Goal: Task Accomplishment & Management: Manage account settings

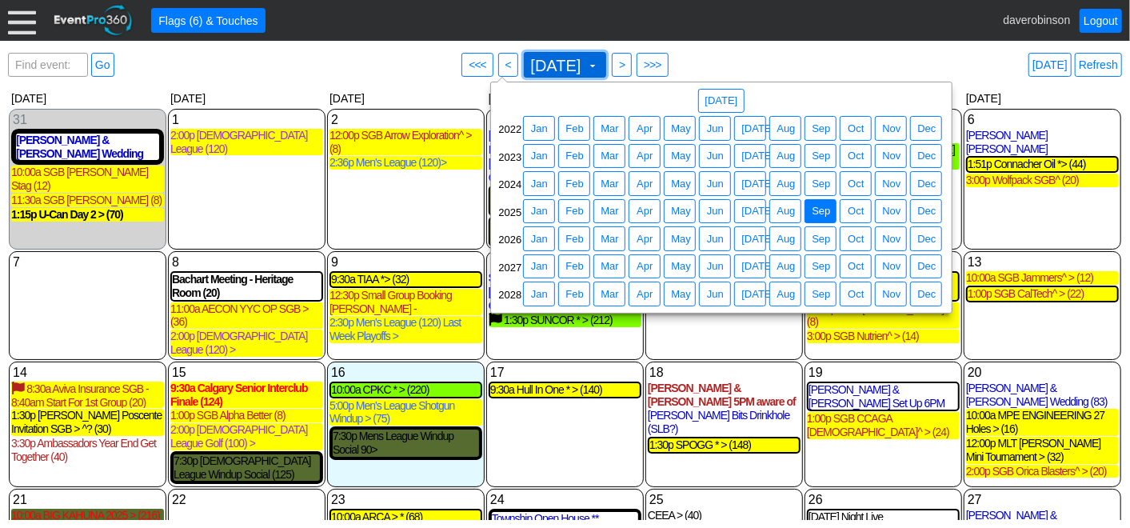
click at [599, 63] on span at bounding box center [592, 65] width 13 height 13
click at [721, 210] on span "Jun" at bounding box center [715, 211] width 23 height 16
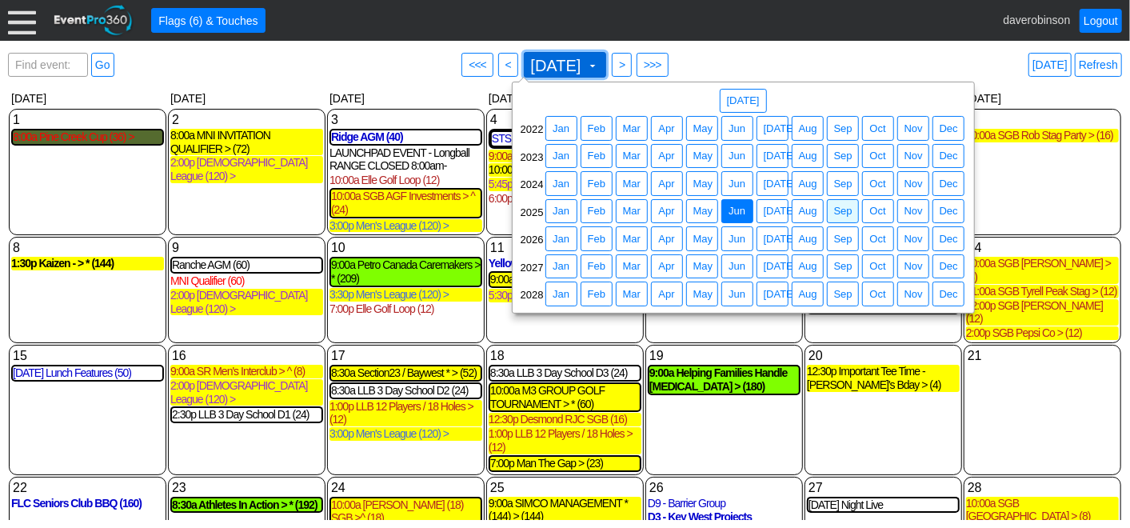
click at [599, 68] on span at bounding box center [592, 65] width 13 height 13
click at [742, 246] on span "● Jun" at bounding box center [738, 238] width 32 height 25
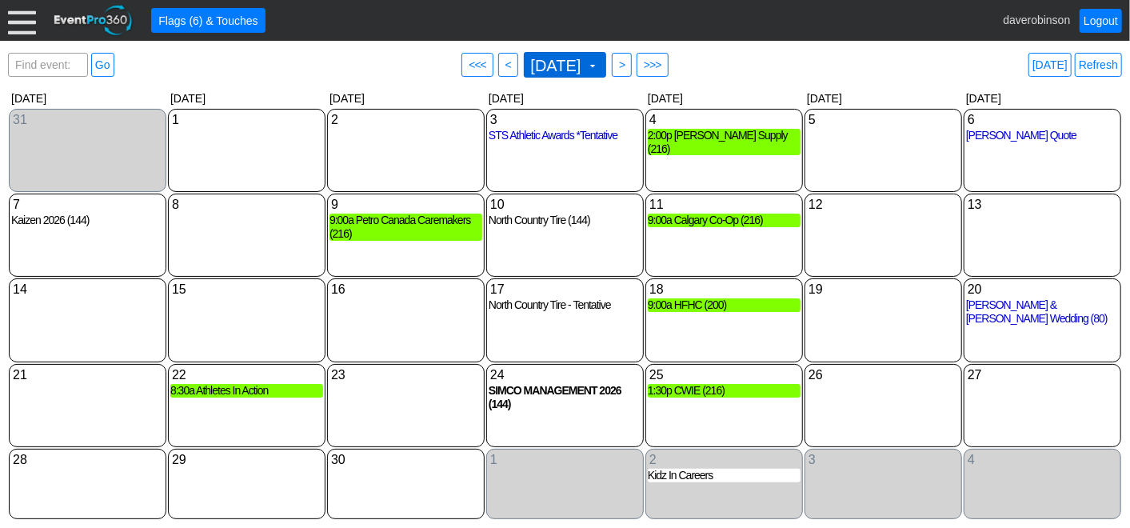
click at [607, 64] on span "June 2026 ▼" at bounding box center [565, 65] width 83 height 26
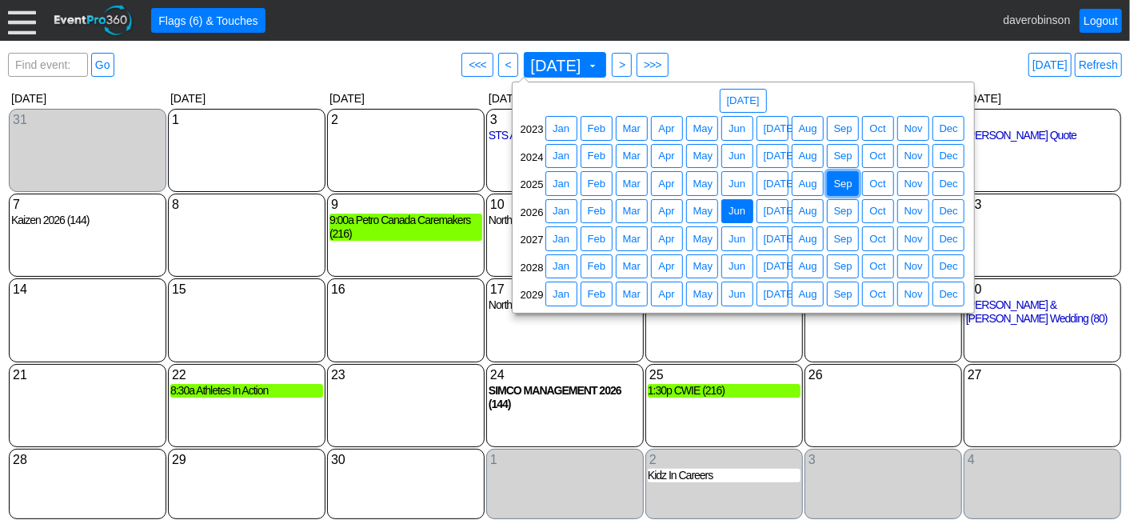
click at [834, 185] on span "Sep" at bounding box center [843, 184] width 25 height 16
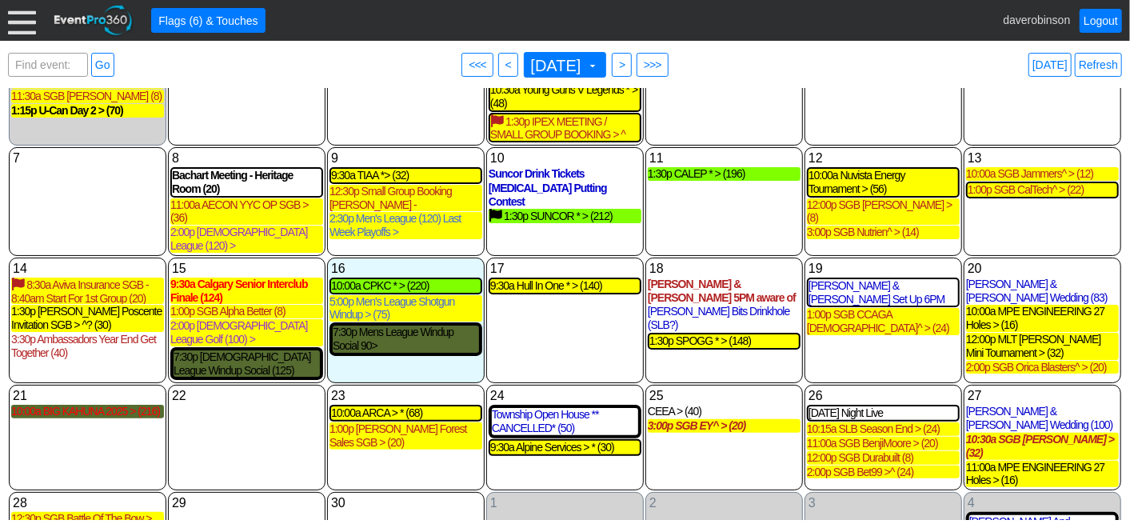
scroll to position [107, 0]
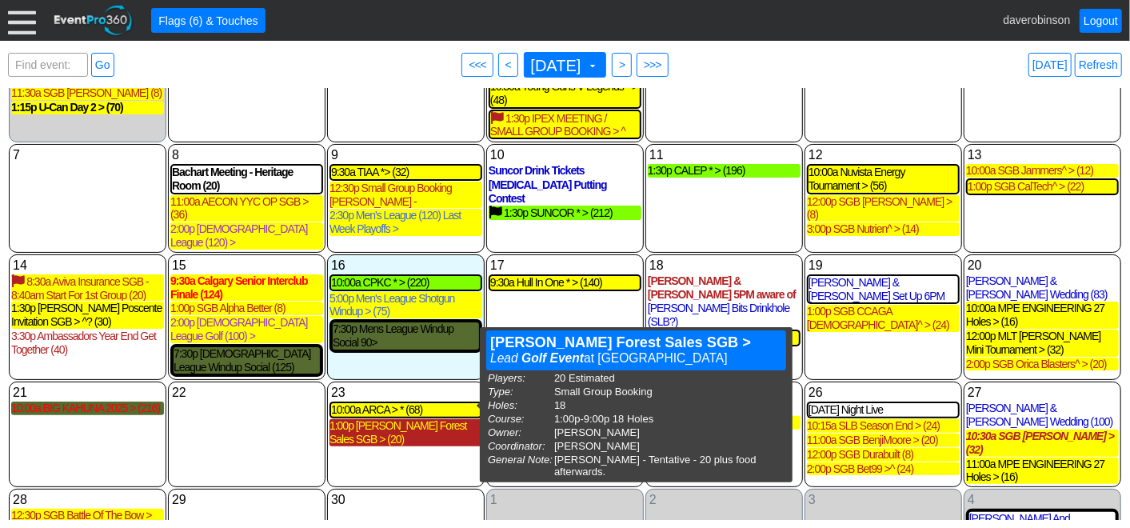
click at [438, 419] on div "1:00p Allan Forest Sales SGB > (20)" at bounding box center [406, 432] width 153 height 27
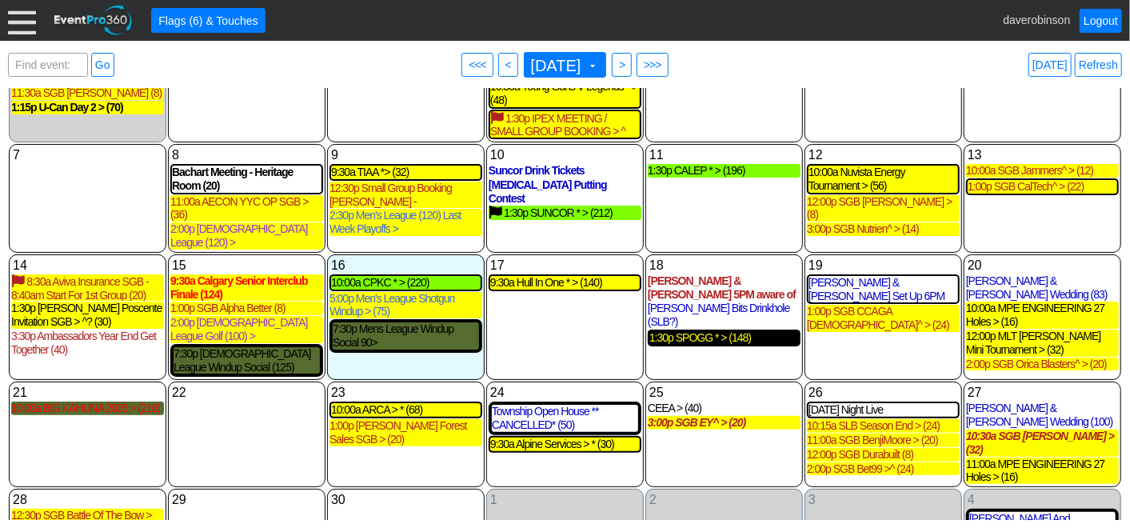
click at [730, 331] on div "1:30p SPOGG * > (148)" at bounding box center [725, 338] width 150 height 14
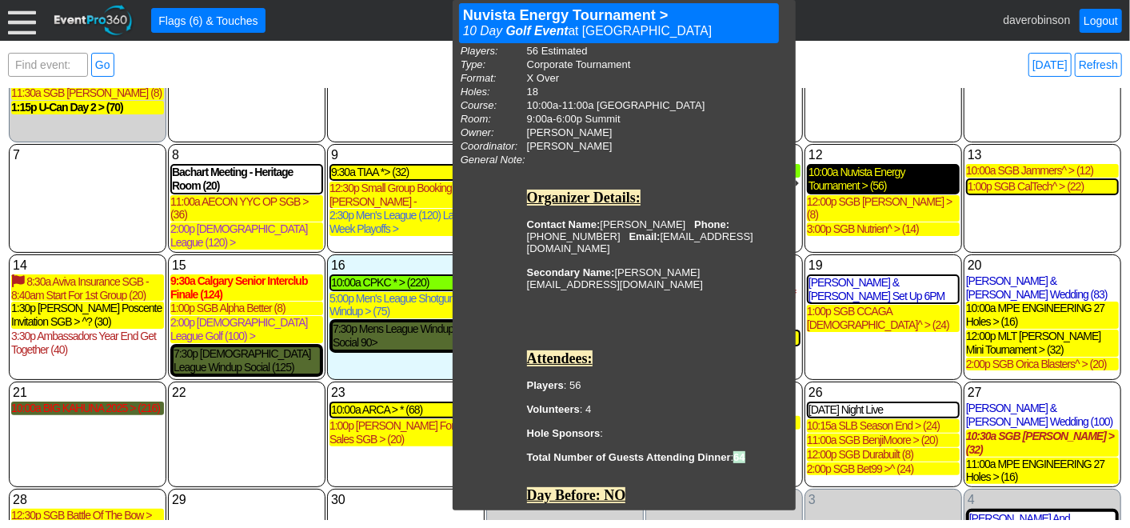
click at [890, 190] on div "10:00a Nuvista Energy Tournament > (56)" at bounding box center [884, 179] width 150 height 27
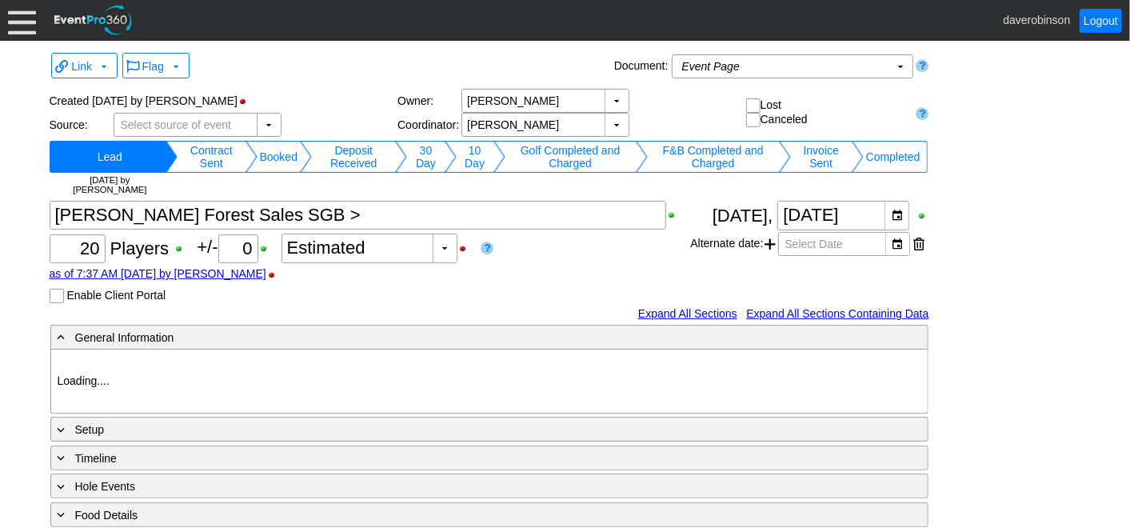
type input "Heritage Pointe Golf Club"
type input "Small Group Booking"
type input "1204824"
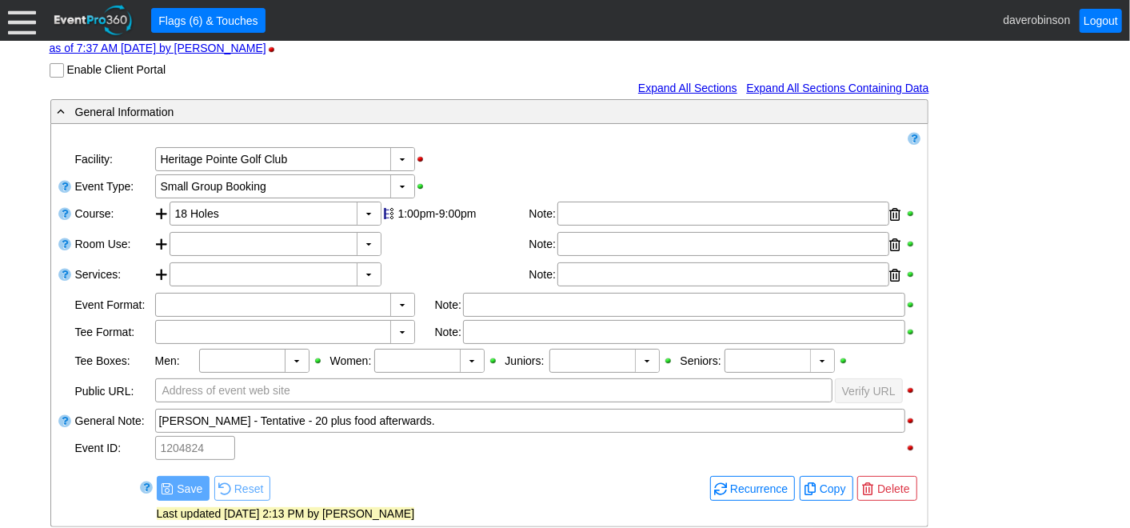
scroll to position [266, 0]
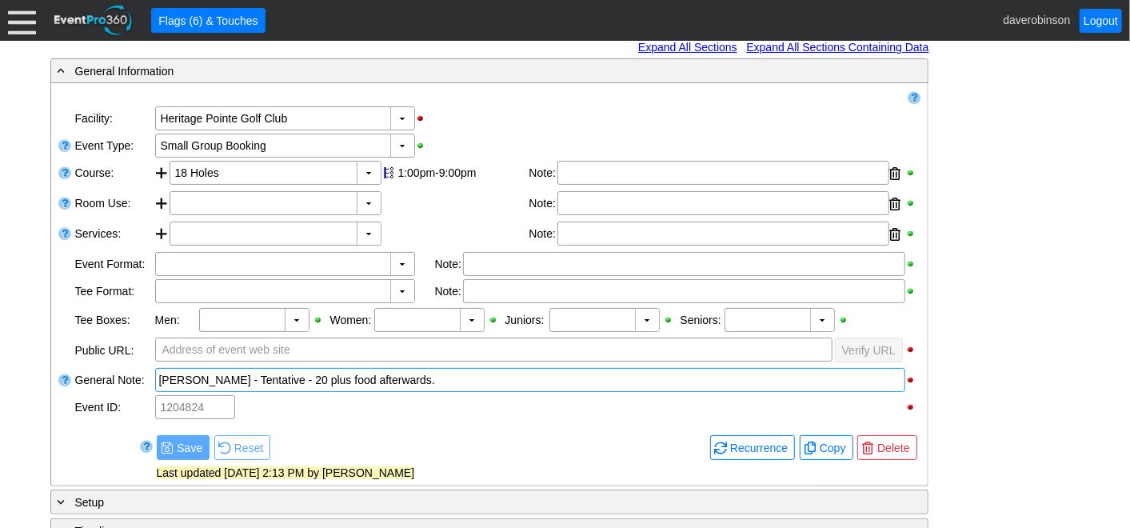
click at [438, 383] on div "Ryan Vickers - Tentative - 20 plus food afterwards." at bounding box center [530, 380] width 742 height 16
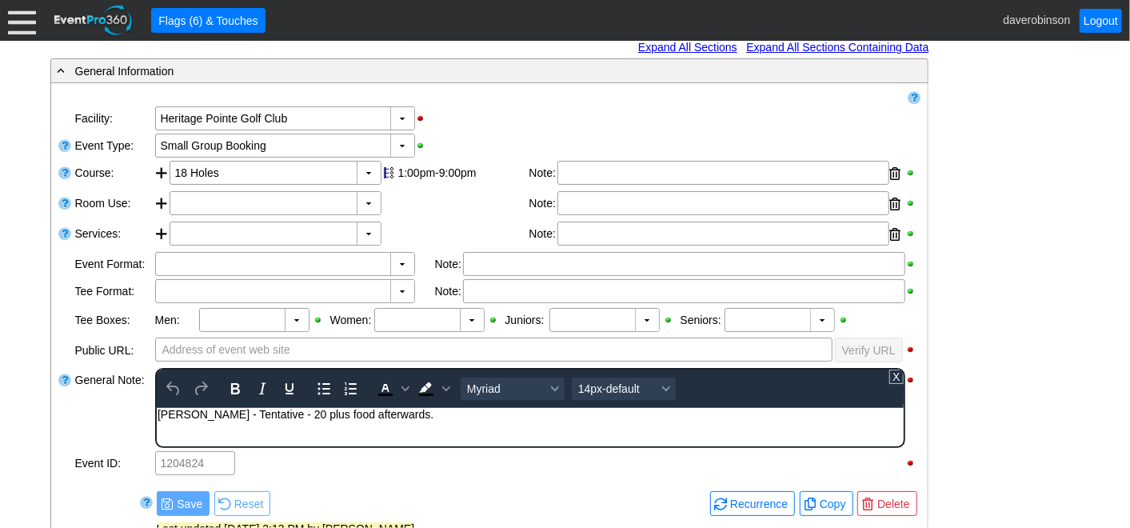
scroll to position [0, 0]
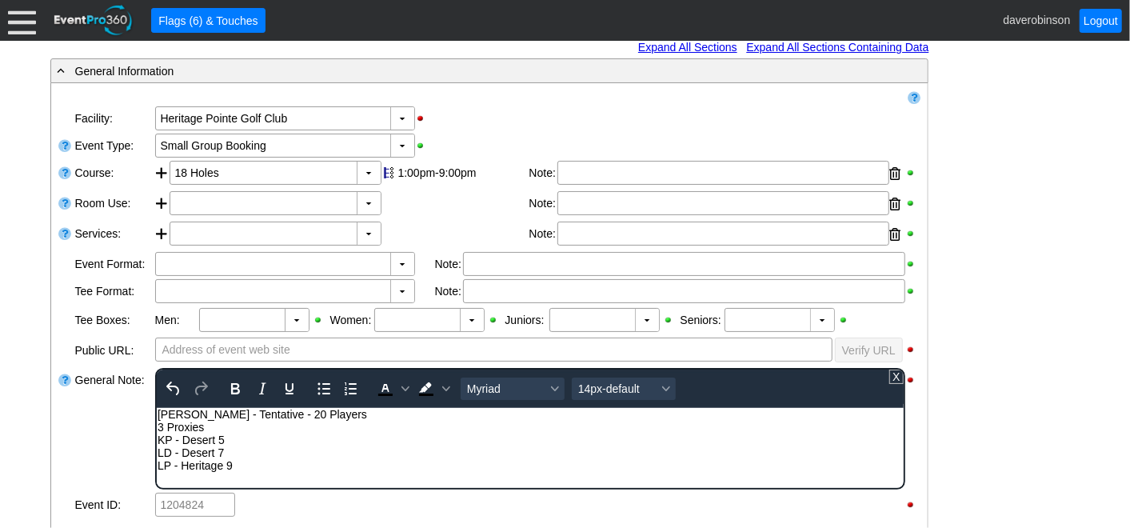
click at [302, 438] on div "KP - Desert 5" at bounding box center [530, 439] width 746 height 13
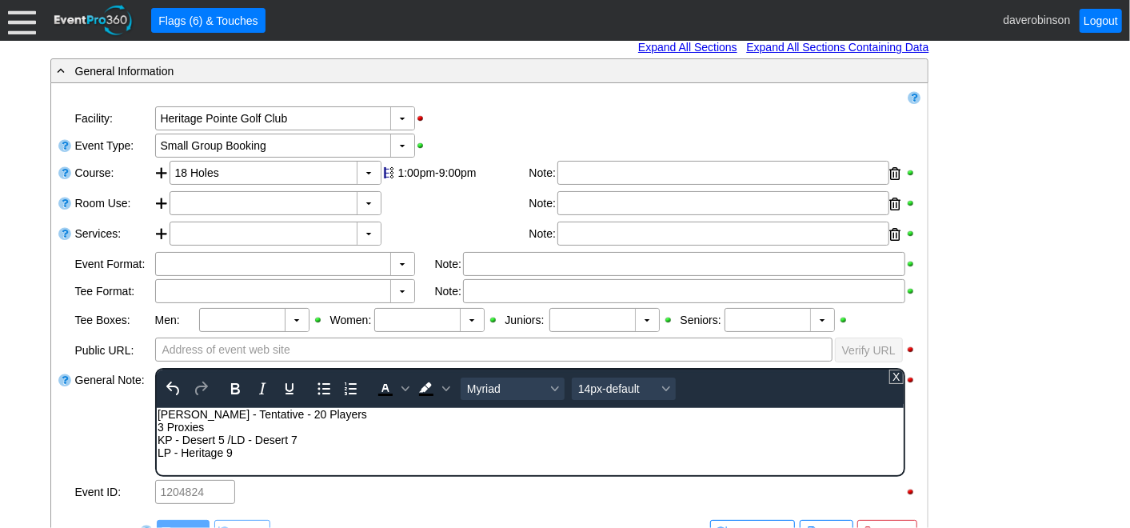
click at [302, 438] on div "KP - Desert 5 / LD - Desert 7" at bounding box center [530, 439] width 746 height 13
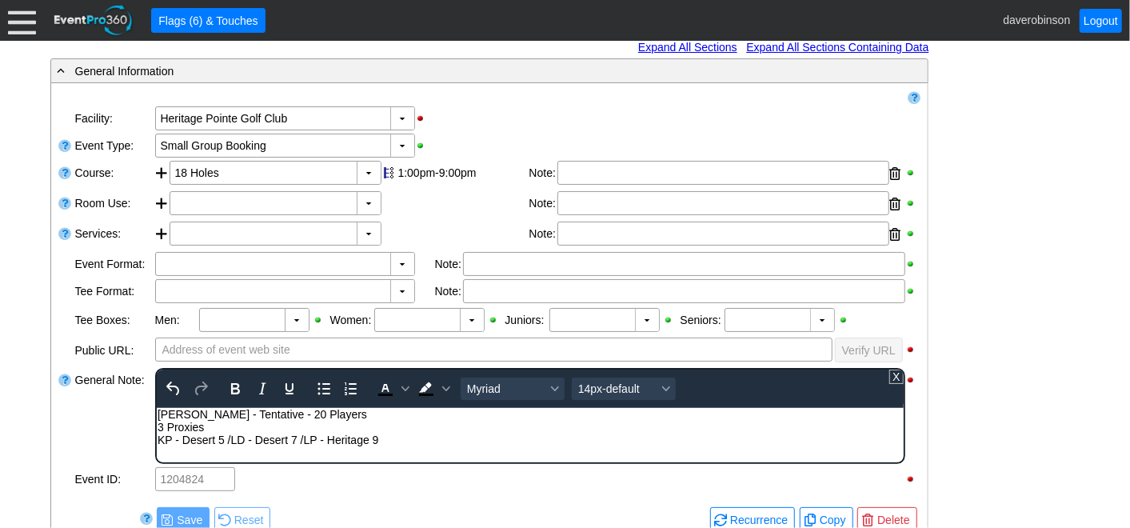
click at [249, 422] on div "3 Proxies" at bounding box center [530, 426] width 746 height 13
drag, startPoint x: 212, startPoint y: 429, endPoint x: 466, endPoint y: 426, distance: 254.4
click at [466, 426] on div "3 Proxies - First group will put out and last group will pick up." at bounding box center [530, 426] width 746 height 13
click at [256, 384] on icon "Italic" at bounding box center [261, 388] width 19 height 19
click at [157, 426] on div "3 Proxies - First group will put out and last group will pick up." at bounding box center [530, 426] width 746 height 13
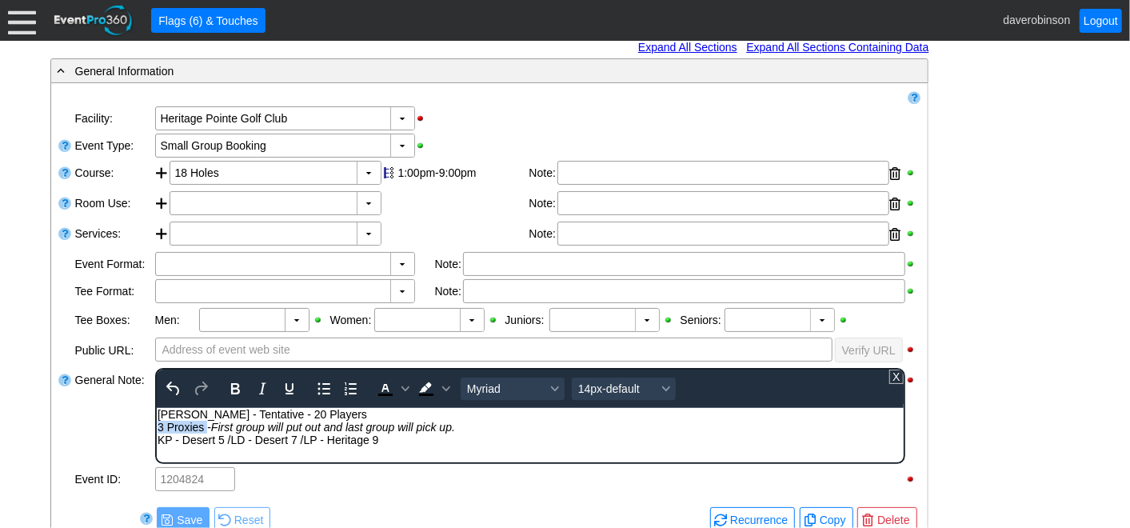
drag, startPoint x: 157, startPoint y: 426, endPoint x: 206, endPoint y: 426, distance: 48.8
click at [206, 426] on div "3 Proxies - First group will put out and last group will pick up." at bounding box center [530, 426] width 746 height 13
click at [233, 388] on icon "Bold" at bounding box center [234, 388] width 19 height 19
click at [442, 385] on icon "Background color Black" at bounding box center [446, 389] width 8 height 8
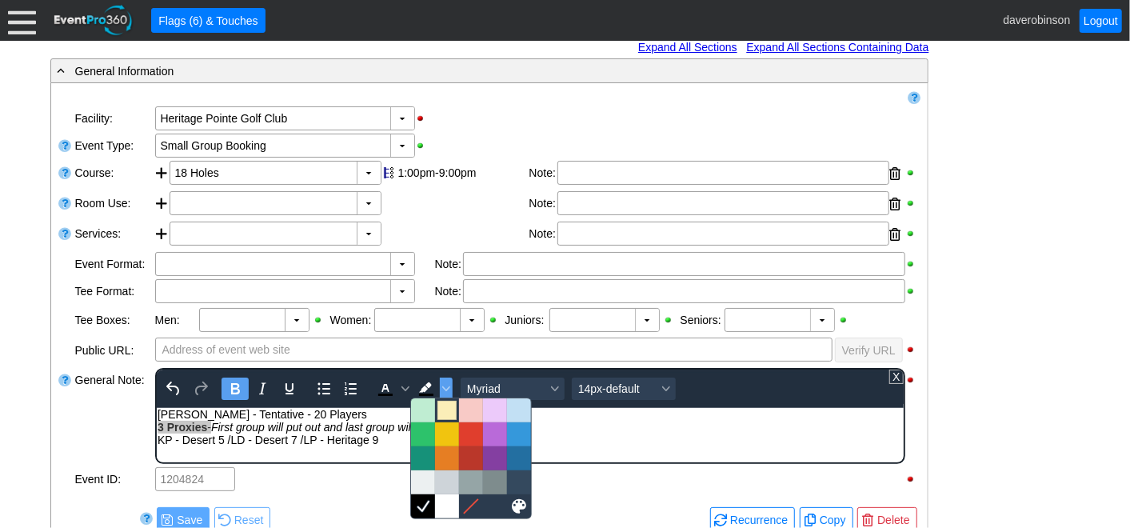
drag, startPoint x: 446, startPoint y: 411, endPoint x: 138, endPoint y: 30, distance: 490.3
click at [446, 411] on div at bounding box center [447, 410] width 19 height 19
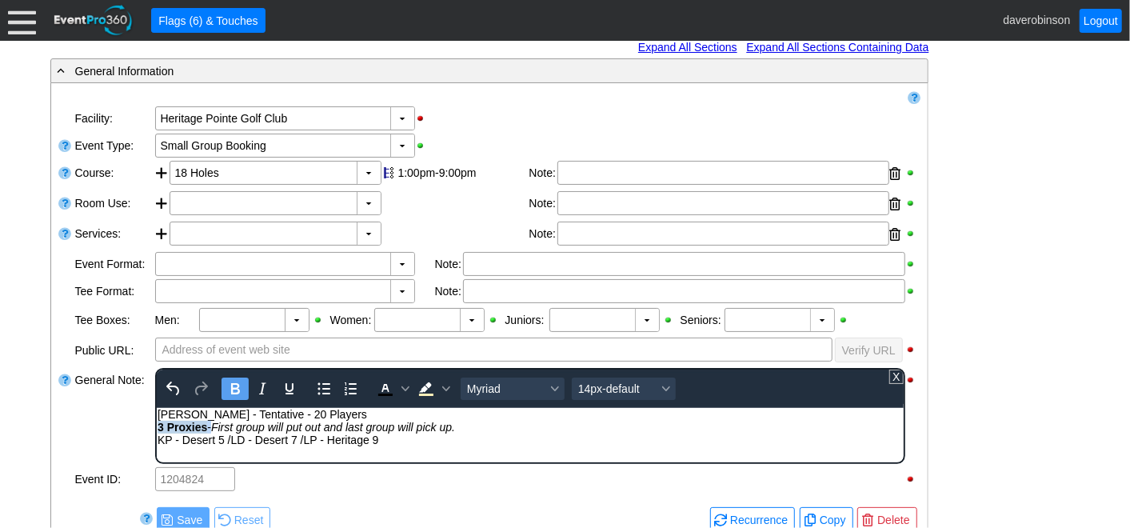
click at [206, 426] on strong "3 Proxies" at bounding box center [182, 426] width 50 height 13
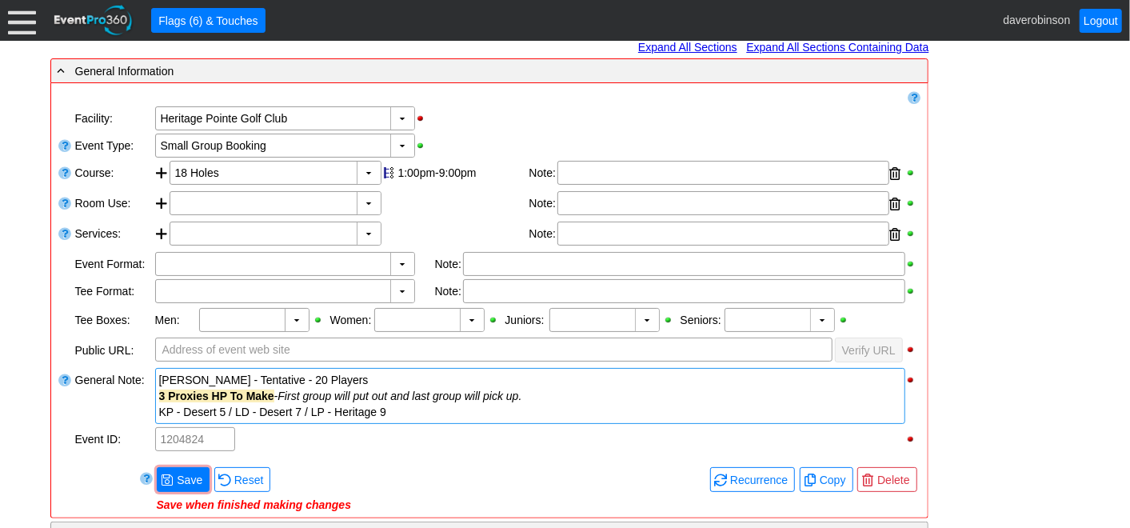
click at [107, 418] on div "General Note:" at bounding box center [114, 395] width 80 height 59
click at [179, 472] on span "Save" at bounding box center [190, 480] width 32 height 16
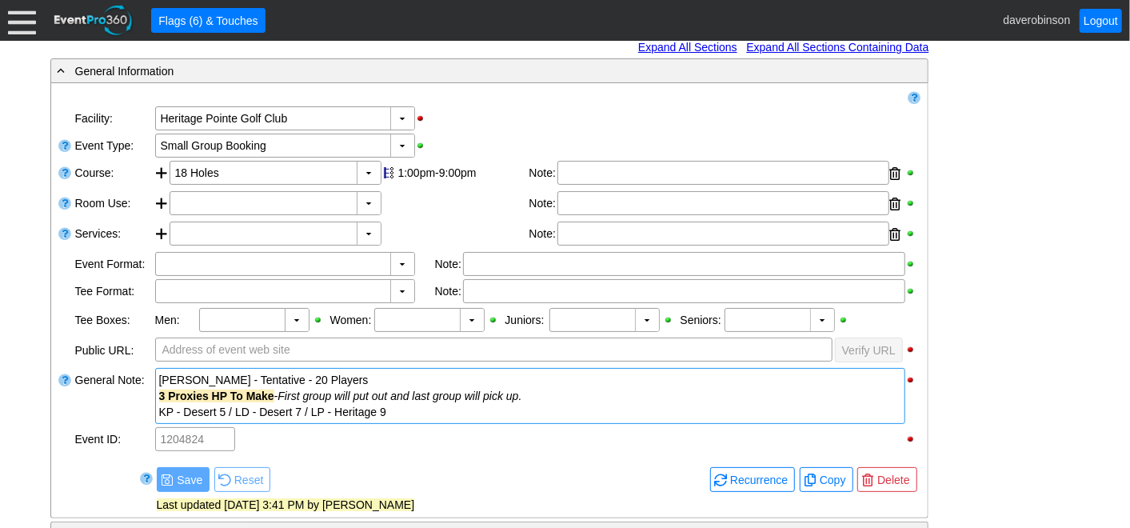
click at [510, 121] on div "▼ Χ Heritage Pointe Golf Club" at bounding box center [538, 118] width 768 height 27
click at [1033, 356] on div "- General Information ▼ Loading.... Remove all highlights Facility: ▼ Χ Heritag…" at bounding box center [566, 445] width 1040 height 774
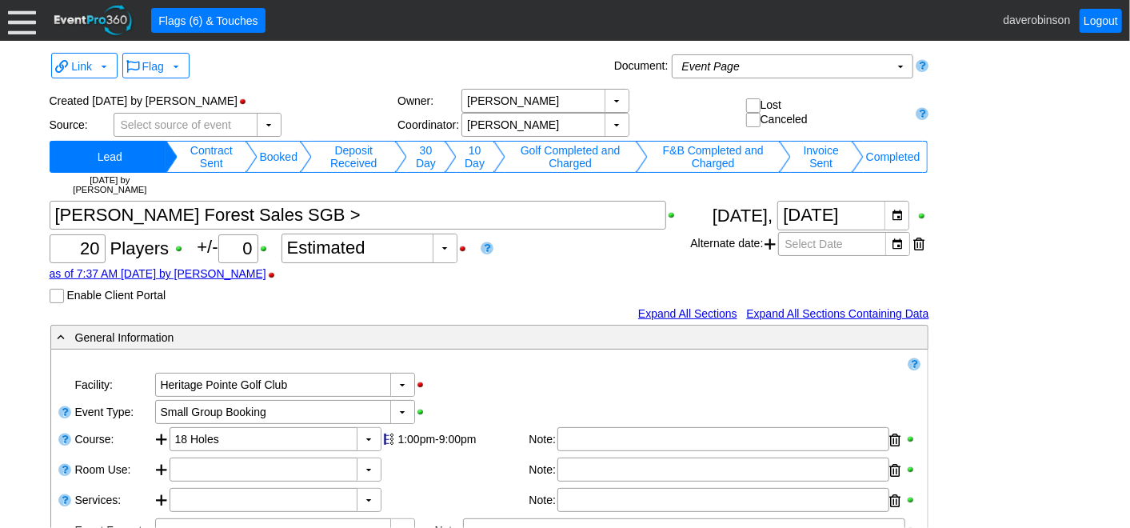
click at [476, 160] on td "10 Day" at bounding box center [475, 157] width 37 height 32
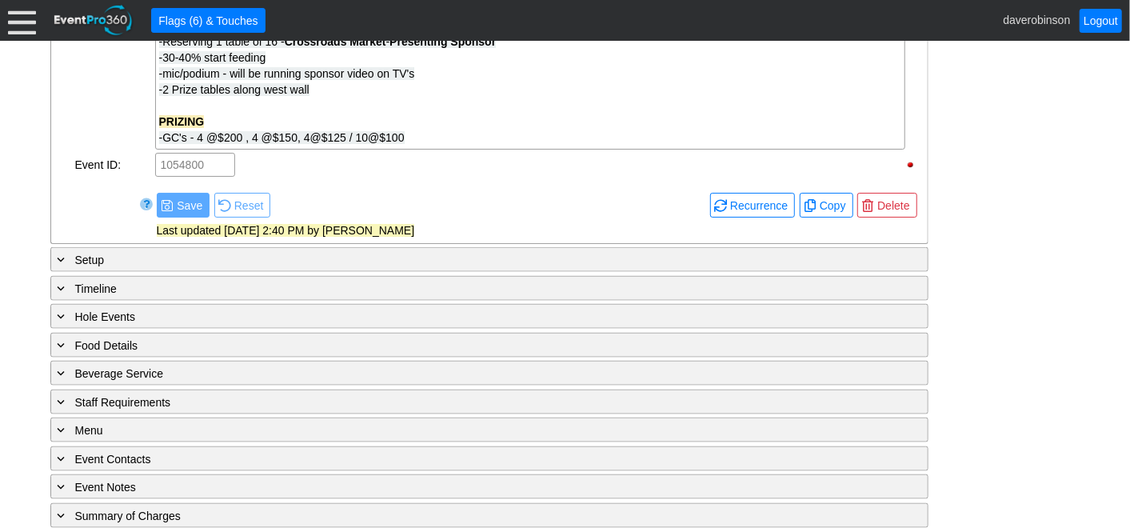
scroll to position [1158, 0]
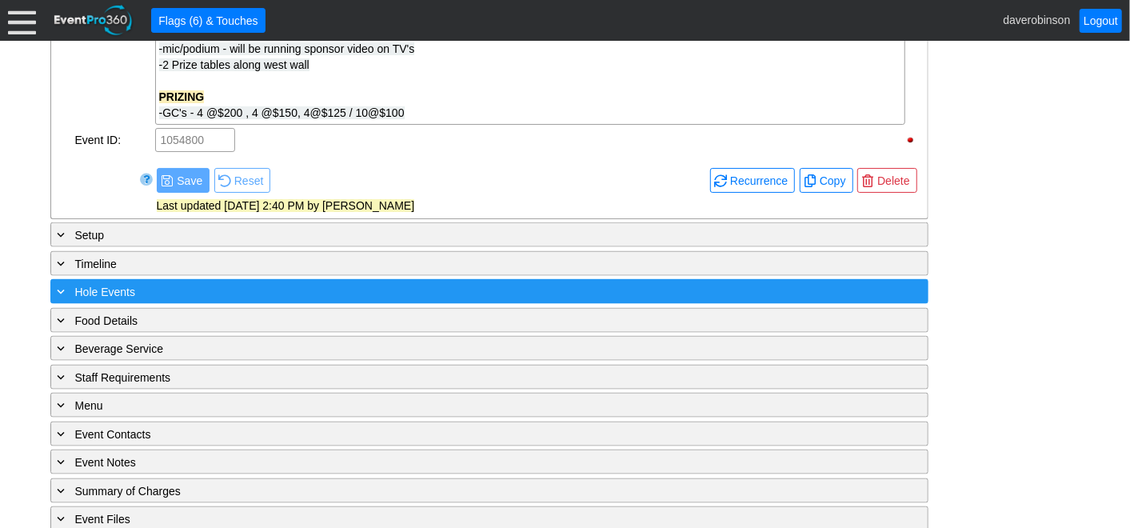
click at [145, 282] on div "+ Hole Events" at bounding box center [456, 291] width 805 height 18
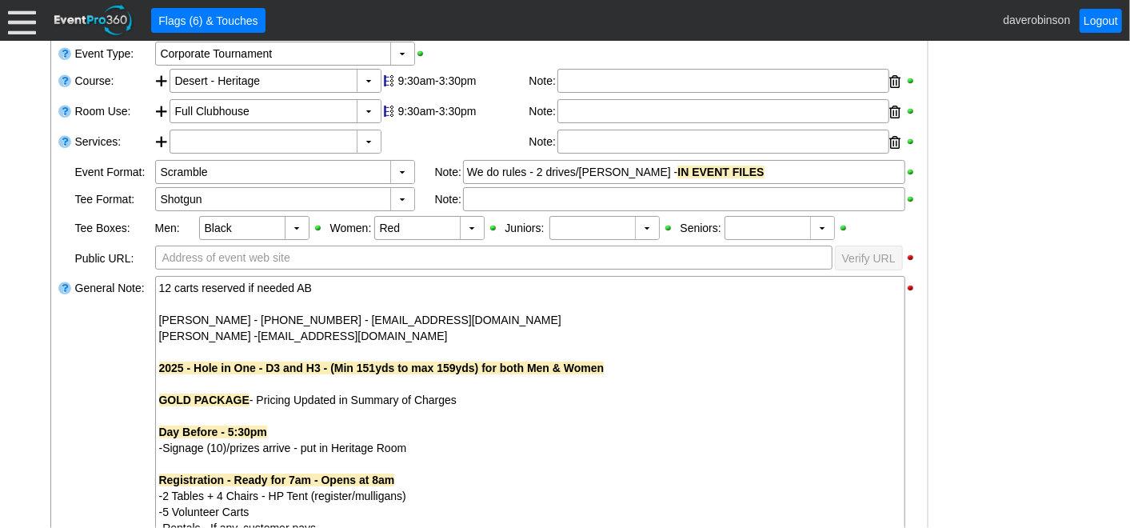
scroll to position [0, 0]
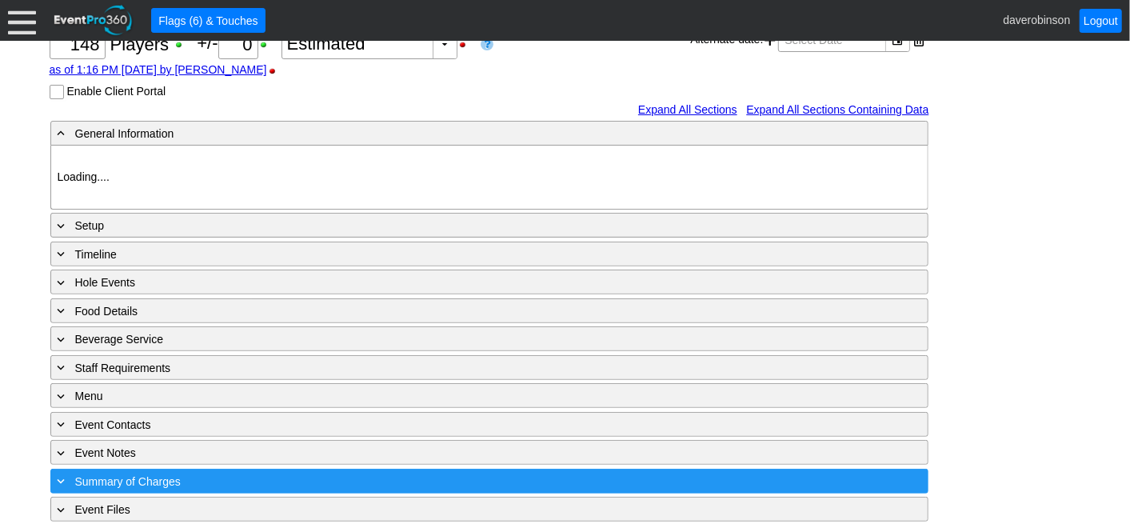
click at [173, 475] on span "Summary of Charges" at bounding box center [128, 481] width 106 height 13
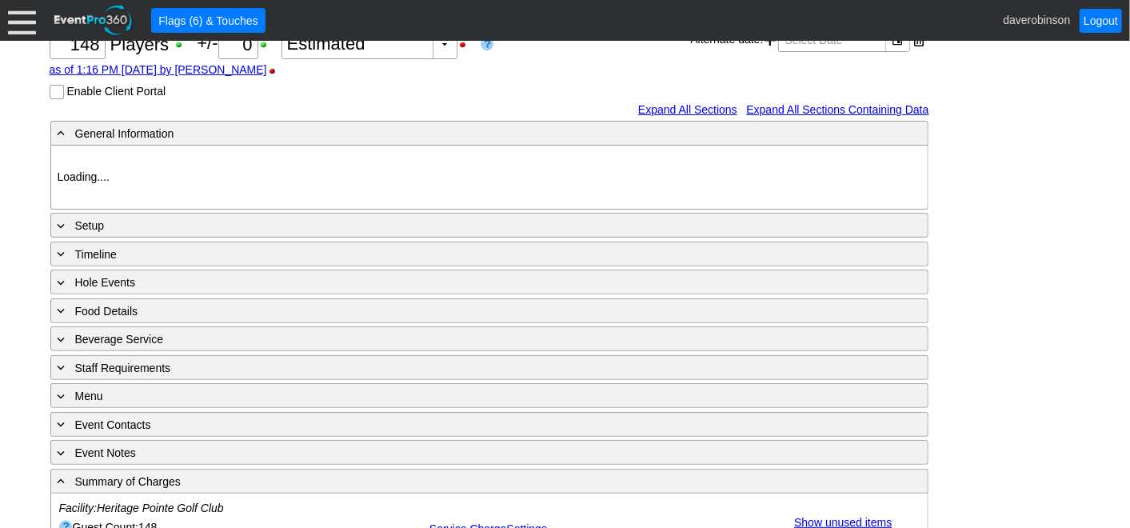
type input "Heritage Pointe Golf Club"
type input "Corporate Tournament"
type input "Scramble"
type input "Shotgun"
type input "Black"
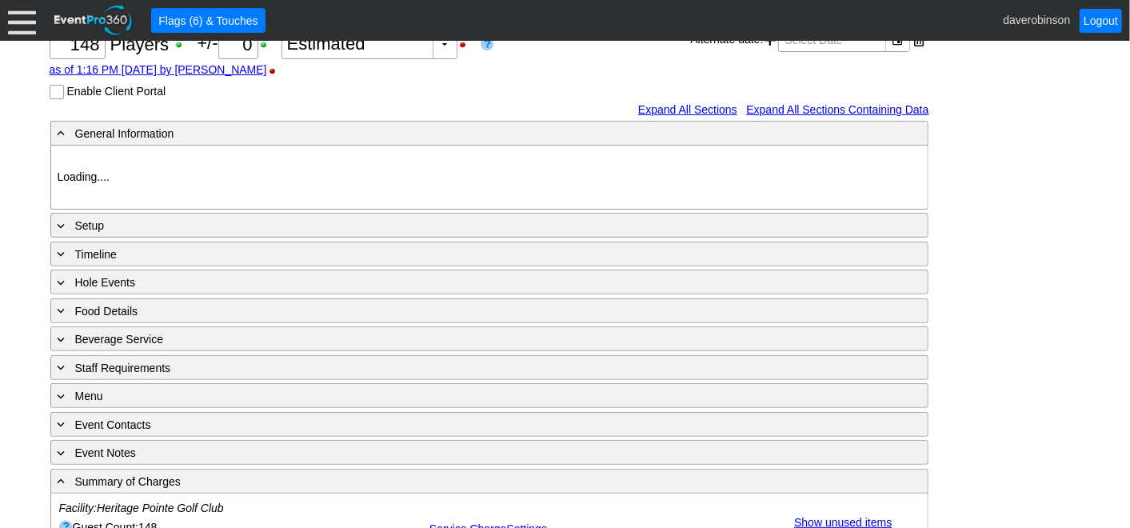
type input "Red"
type input "1123592"
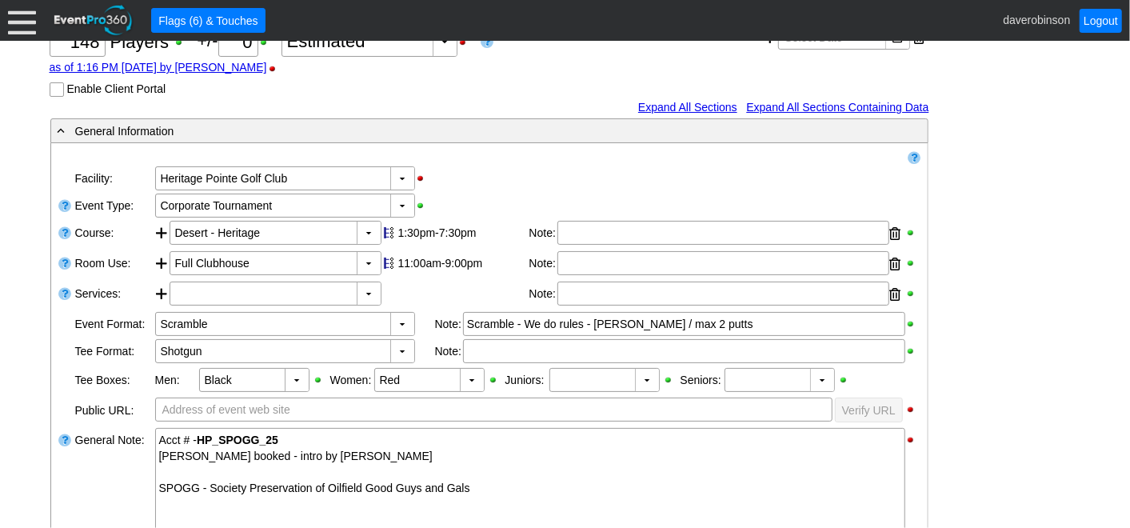
scroll to position [266, 0]
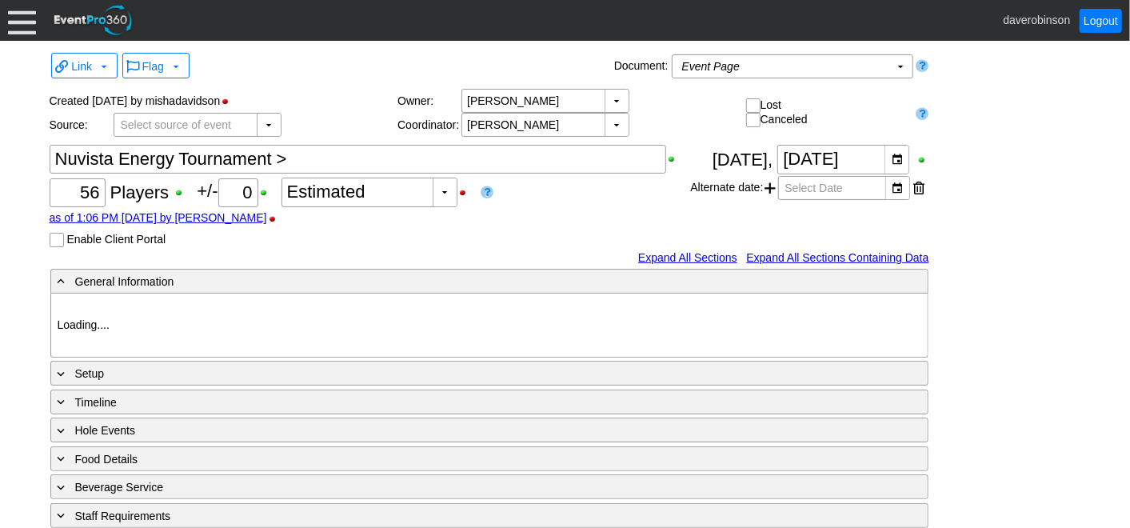
type input "Heritage Pointe Golf Club"
type input "Corporate Tournament"
type input "Scramble"
type input "X Over"
type input "Black"
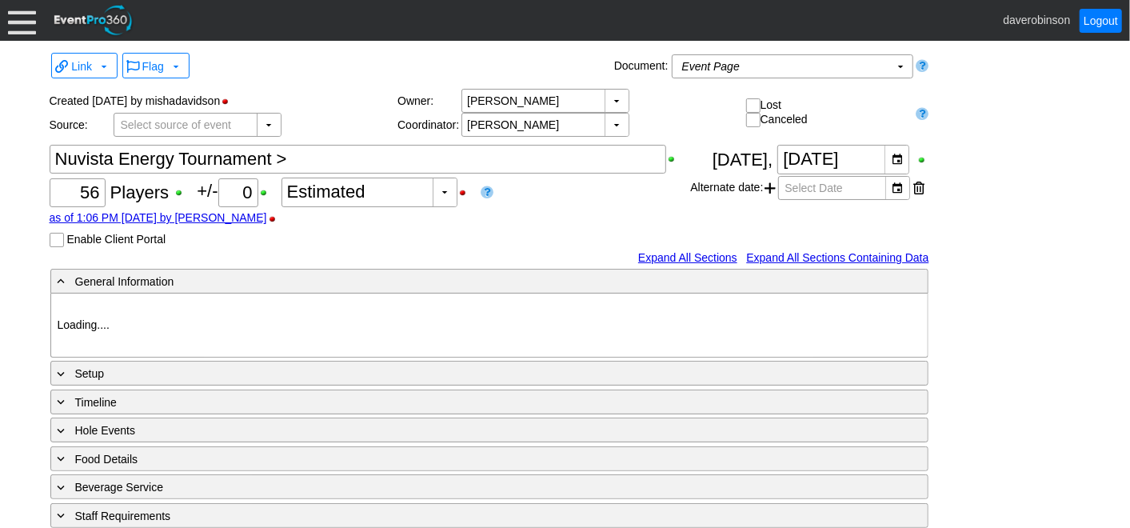
type input "Red"
type input "1123703"
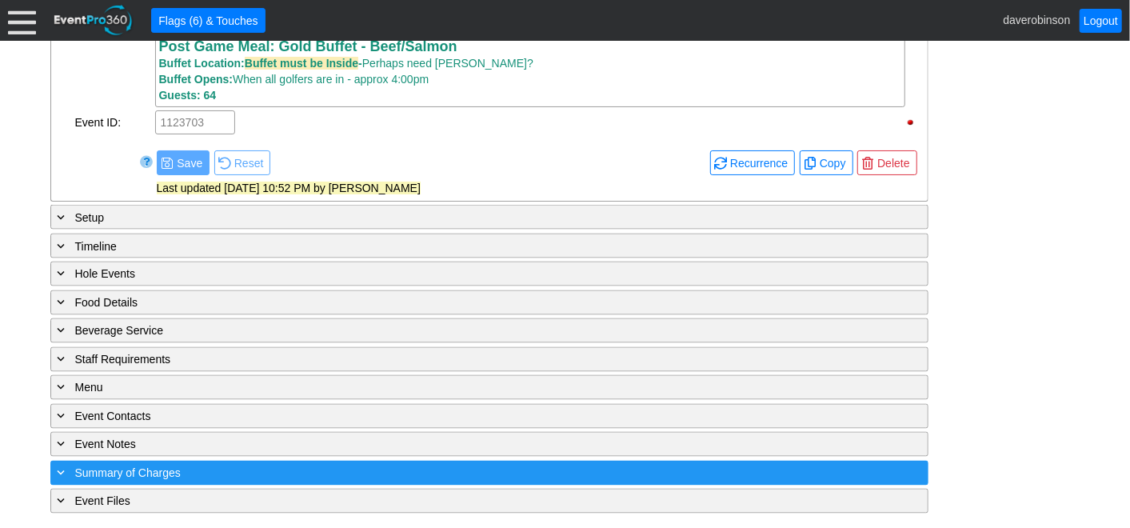
click at [142, 480] on div "+ Summary of Charges" at bounding box center [456, 473] width 805 height 18
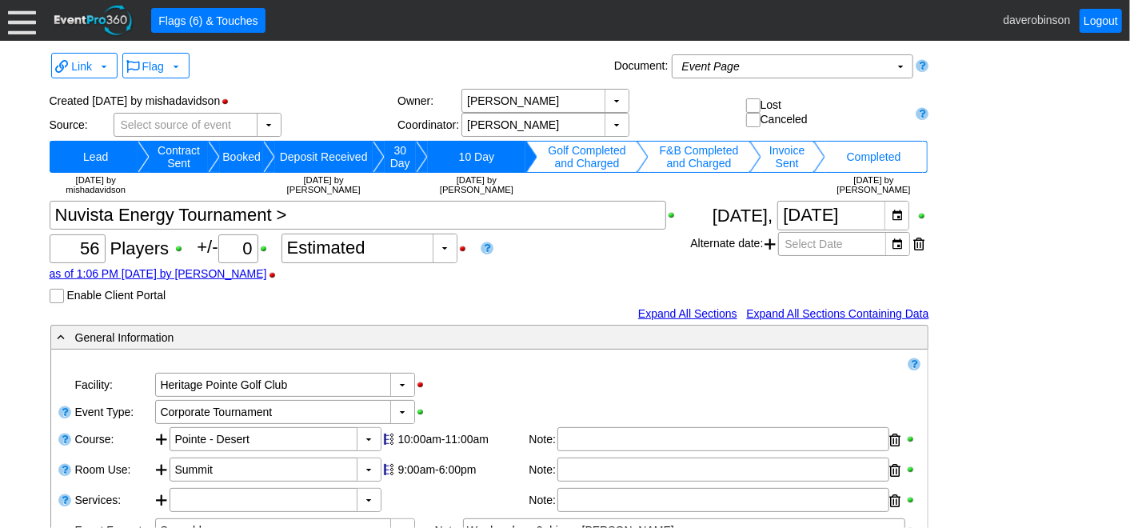
click at [810, 153] on td "Invoice Sent" at bounding box center [788, 157] width 52 height 32
